Goal: Entertainment & Leisure: Consume media (video, audio)

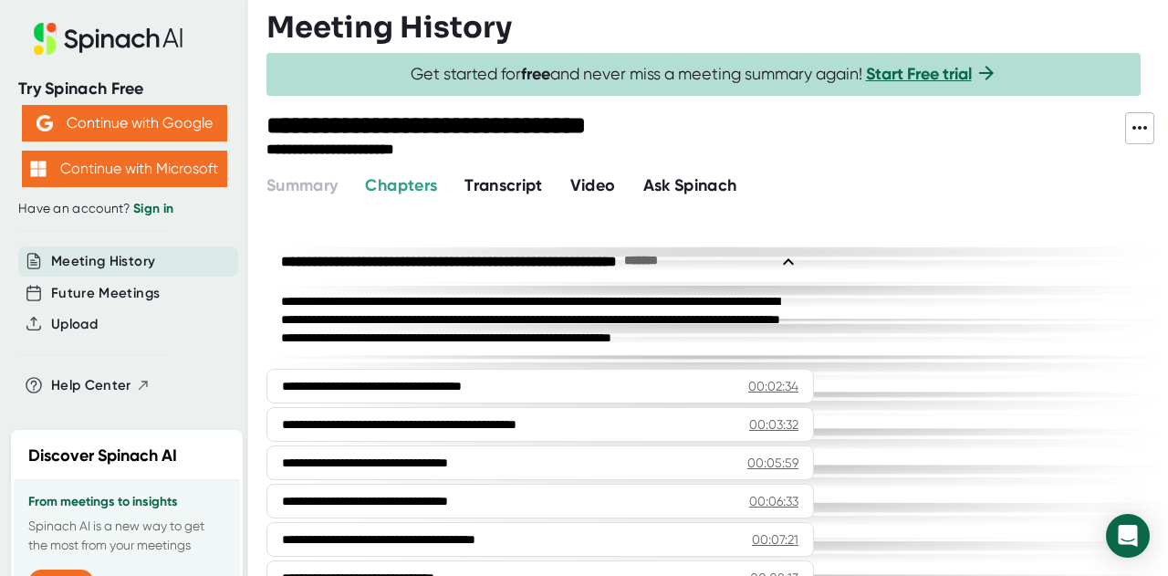
click at [599, 182] on span "Video" at bounding box center [593, 185] width 46 height 20
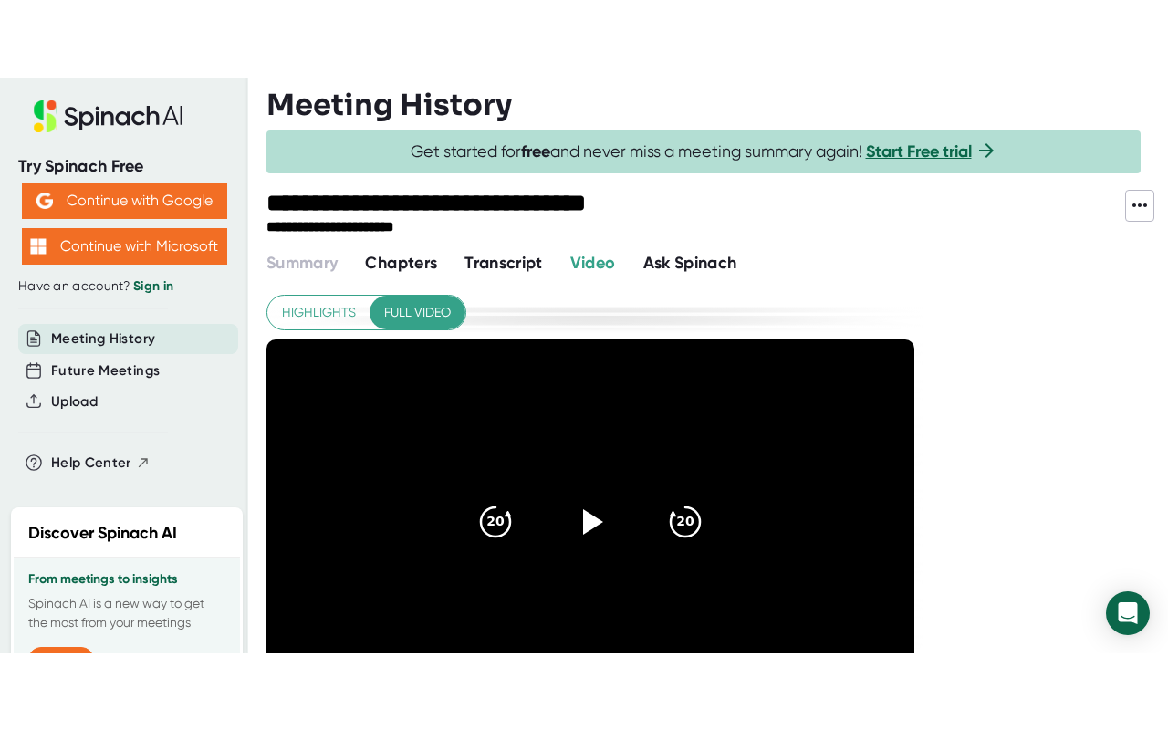
scroll to position [91, 0]
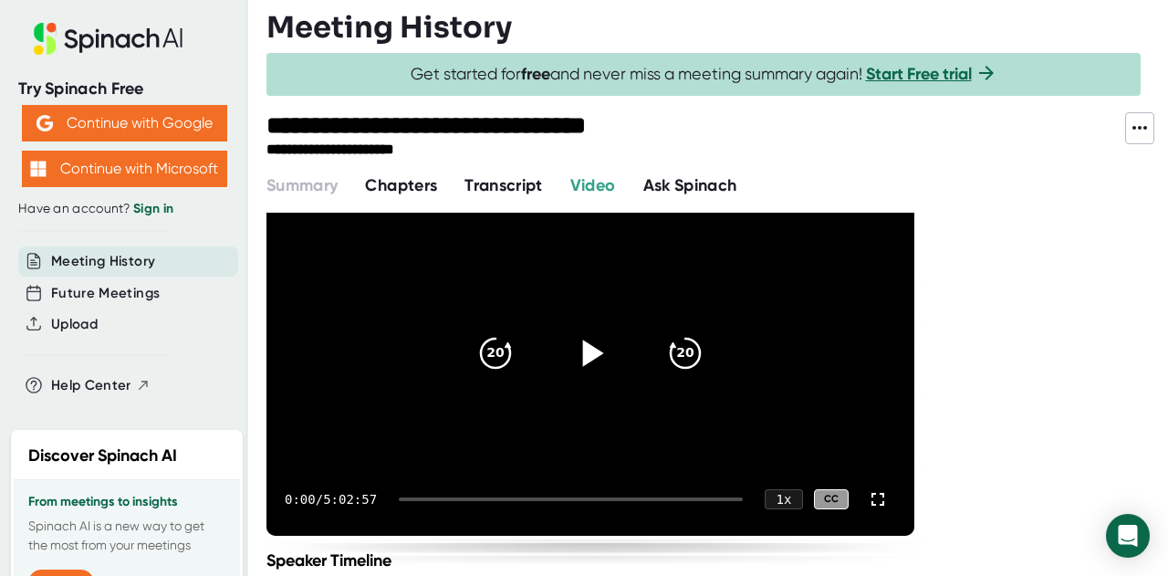
click at [590, 345] on icon at bounding box center [593, 352] width 21 height 26
click at [596, 350] on icon at bounding box center [589, 352] width 23 height 26
click at [590, 351] on icon at bounding box center [593, 352] width 21 height 26
click at [877, 495] on icon at bounding box center [878, 499] width 22 height 22
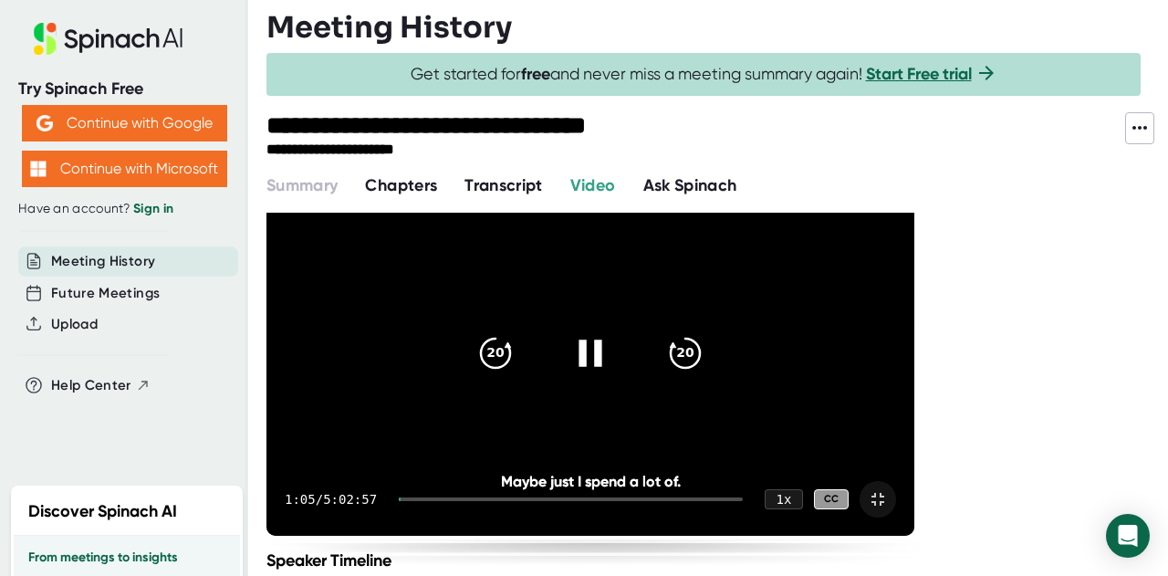
scroll to position [0, 0]
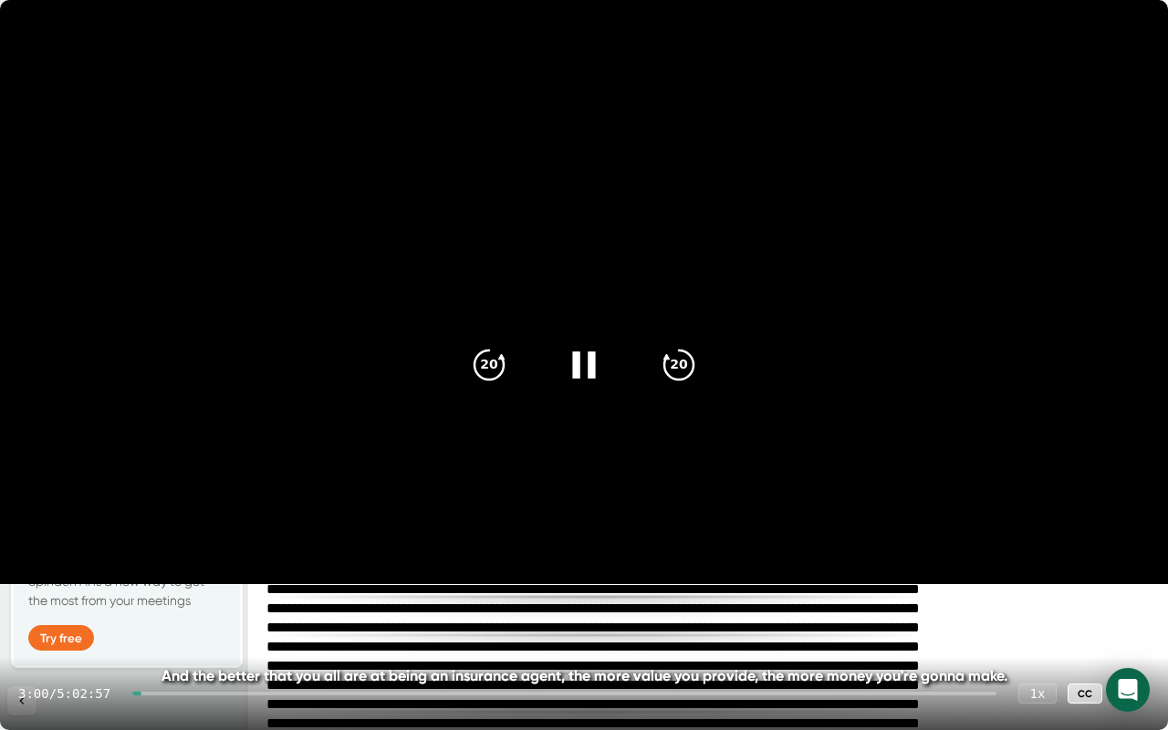
click at [1129, 96] on video at bounding box center [584, 292] width 1168 height 584
click at [1127, 97] on video at bounding box center [584, 292] width 1168 height 584
click at [1129, 575] on icon at bounding box center [1131, 693] width 22 height 22
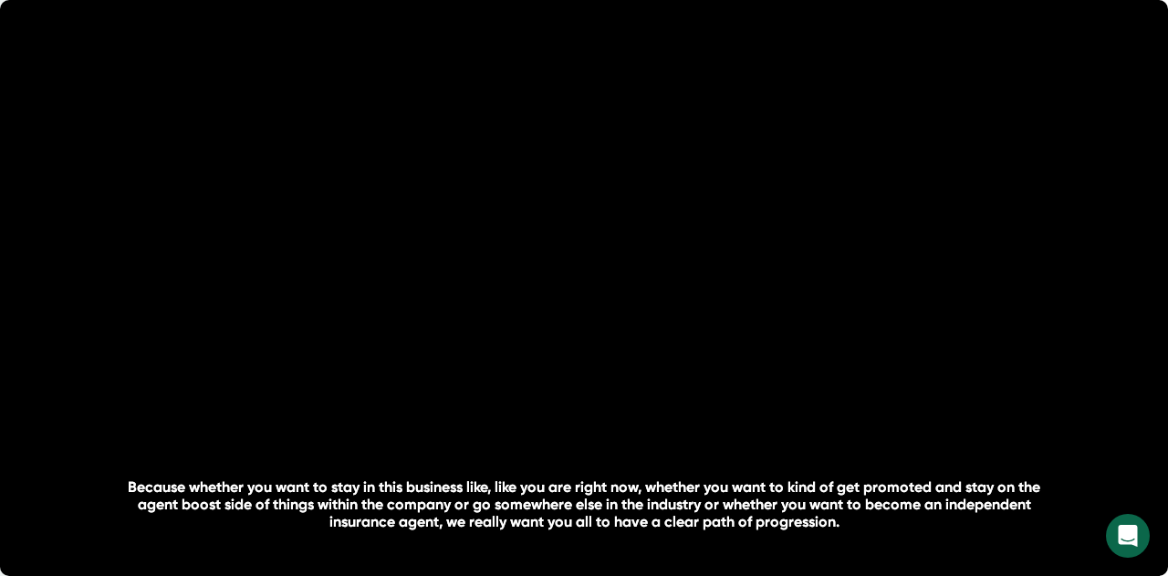
scroll to position [91, 0]
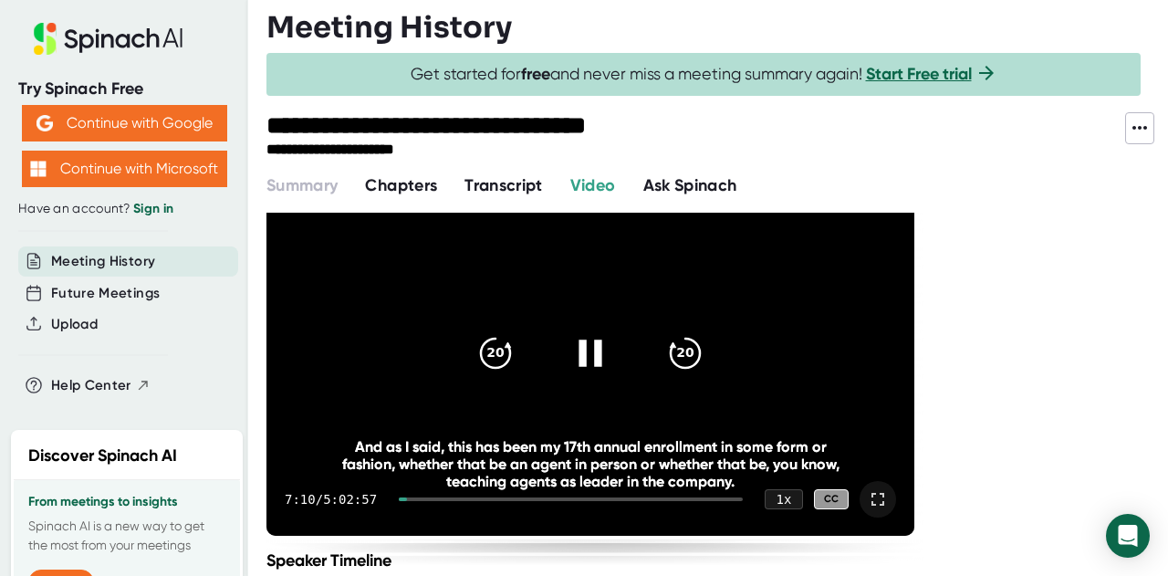
click at [586, 358] on icon at bounding box center [589, 352] width 23 height 26
